Goal: Submit feedback/report problem

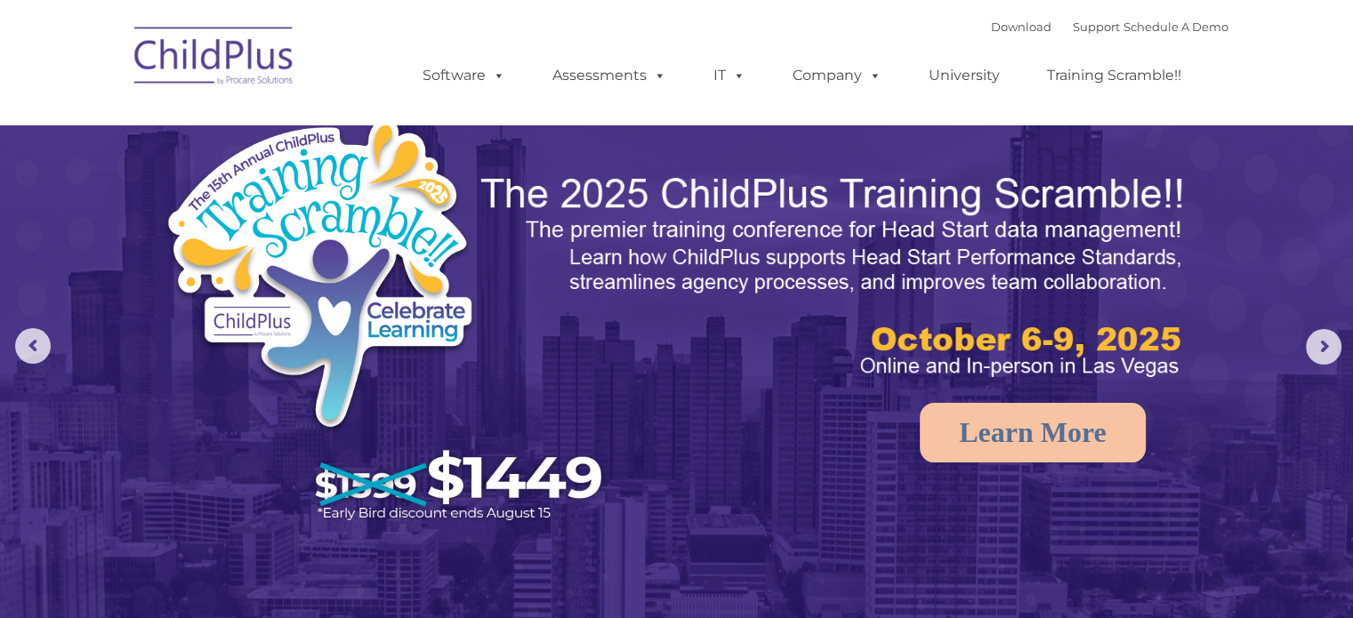
select select "MEDIUM"
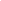
click at [0, 0] on html at bounding box center [0, 0] width 0 height 0
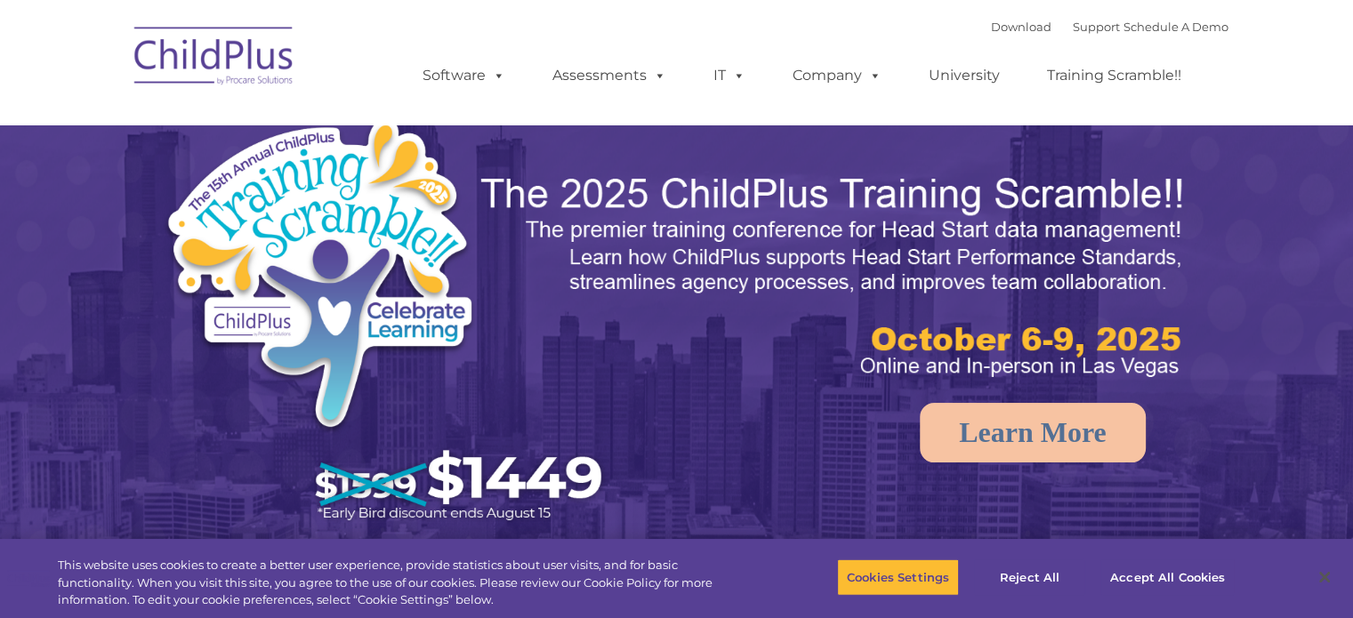
select select "MEDIUM"
